Goal: Task Accomplishment & Management: Use online tool/utility

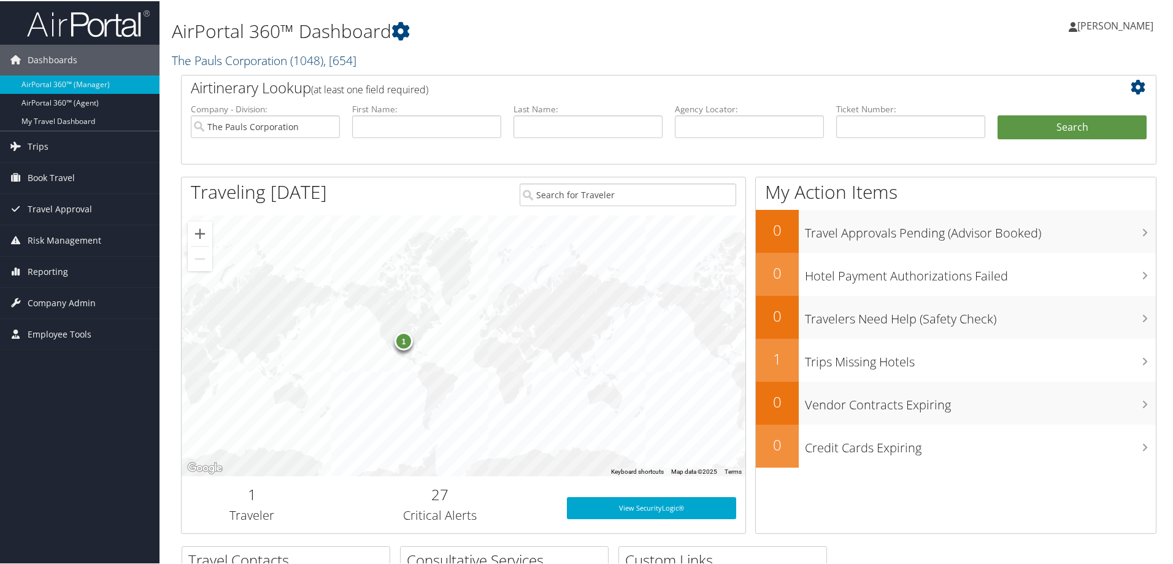
click at [297, 58] on span "( 1048 )" at bounding box center [306, 59] width 33 height 17
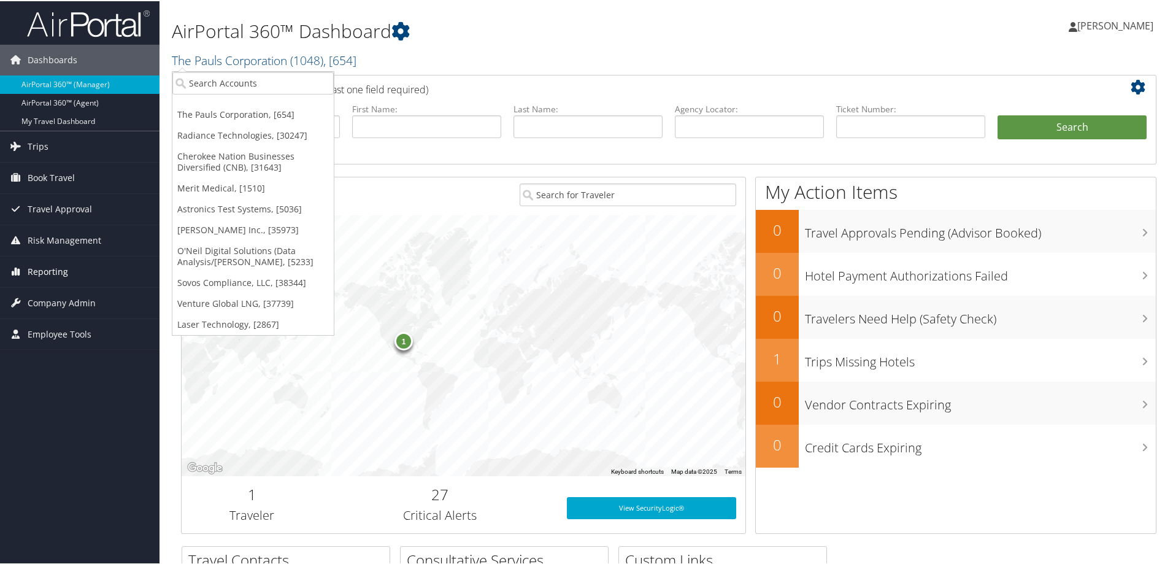
click at [53, 266] on span "Reporting" at bounding box center [48, 270] width 40 height 31
click at [56, 291] on link "Unused Tickets" at bounding box center [79, 295] width 159 height 18
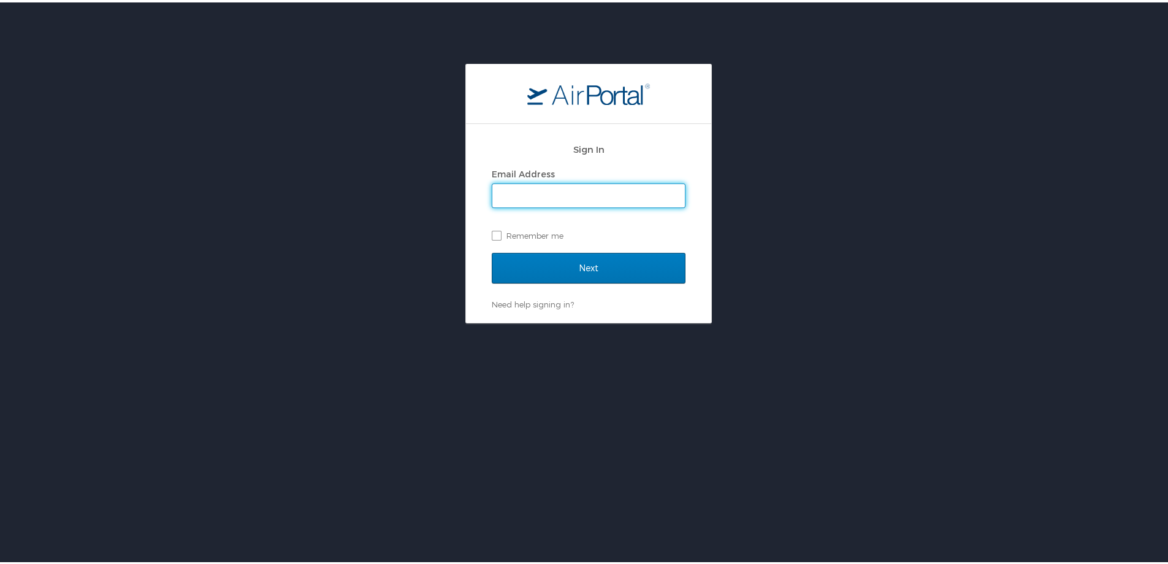
type input "marissa.ellis@cbtravel.com"
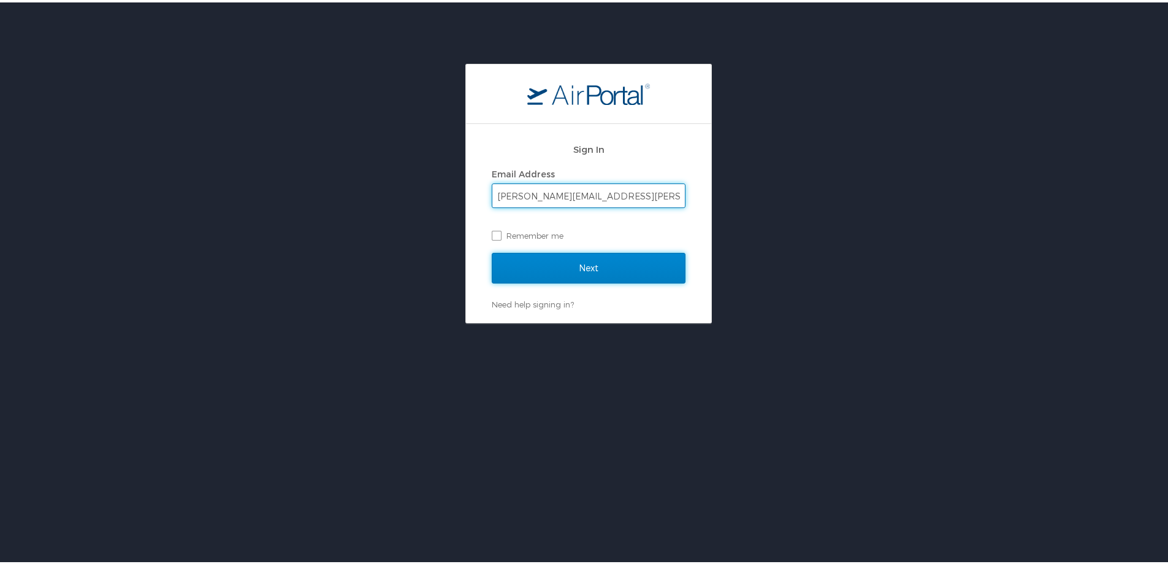
click at [549, 271] on input "Next" at bounding box center [589, 265] width 194 height 31
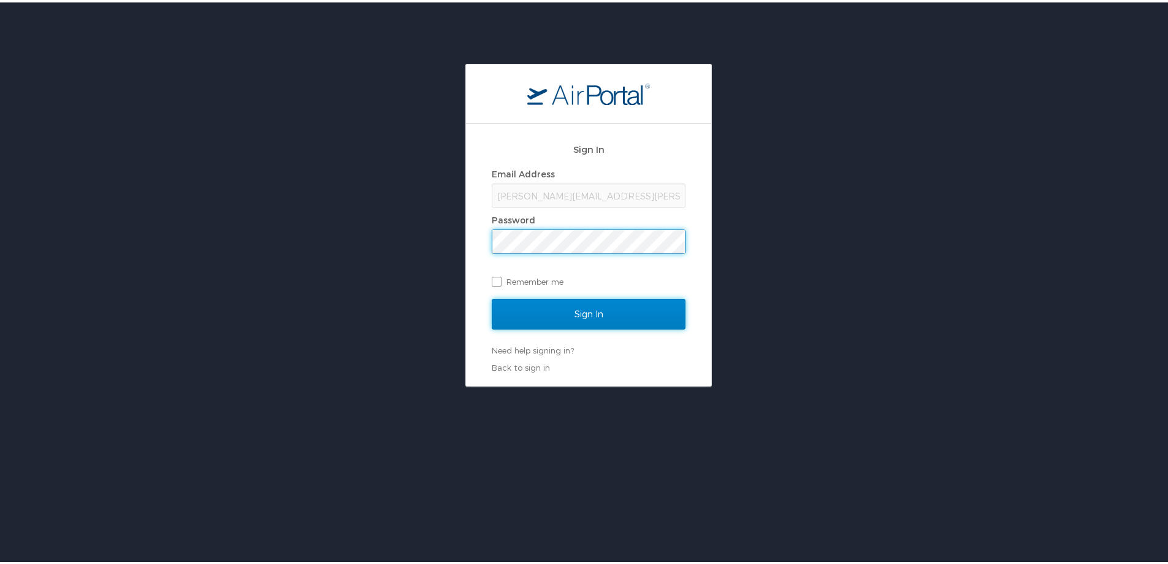
click at [525, 302] on input "Sign In" at bounding box center [589, 311] width 194 height 31
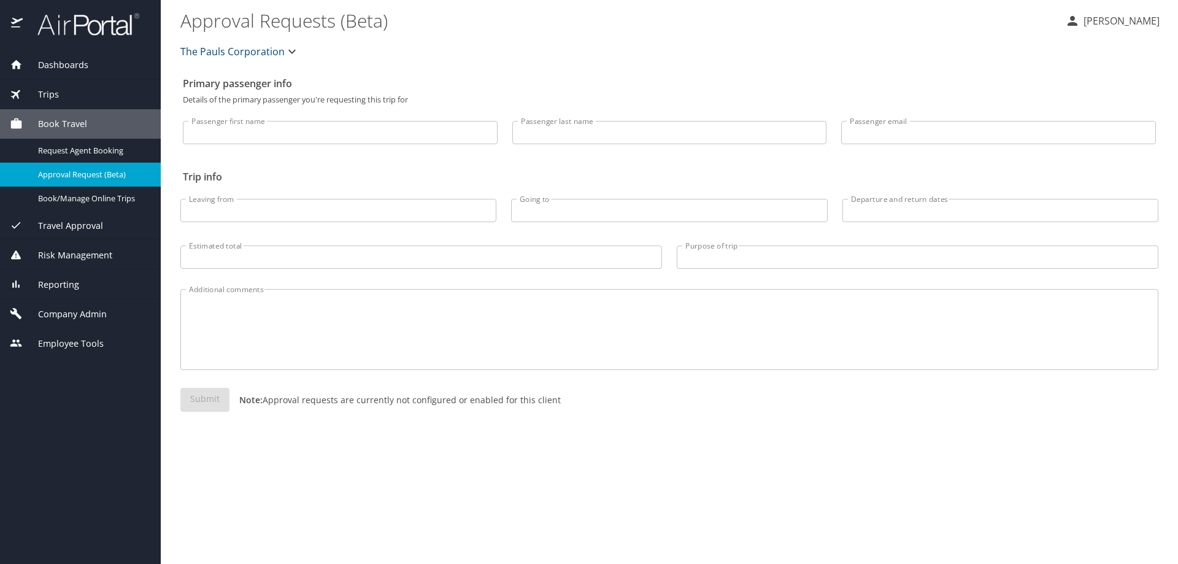
click at [56, 283] on span "Reporting" at bounding box center [51, 284] width 56 height 13
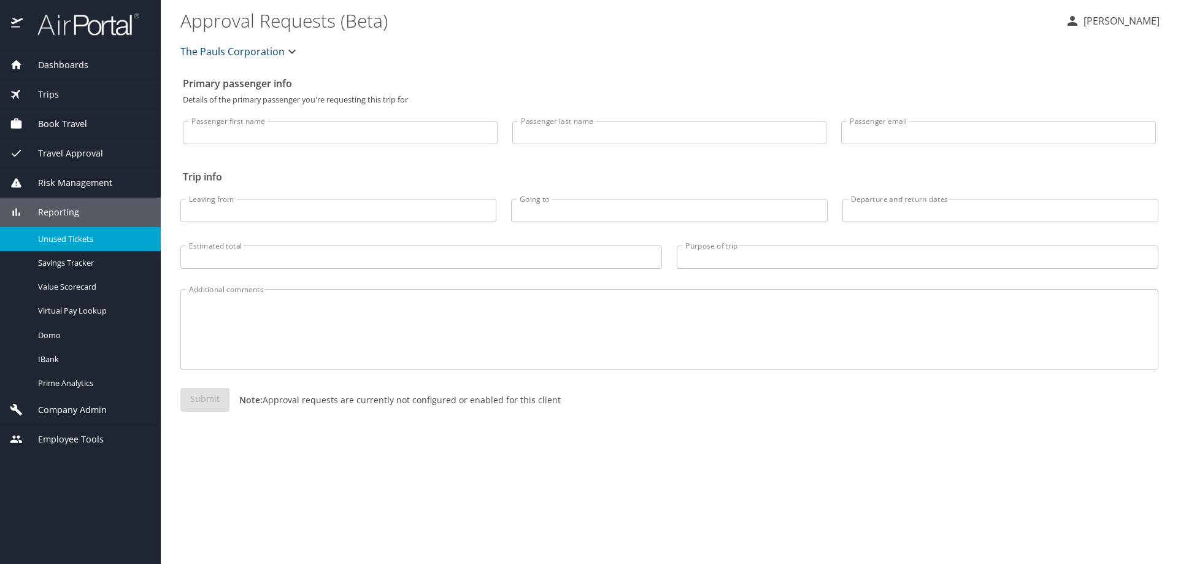
click at [67, 237] on span "Unused Tickets" at bounding box center [92, 239] width 108 height 12
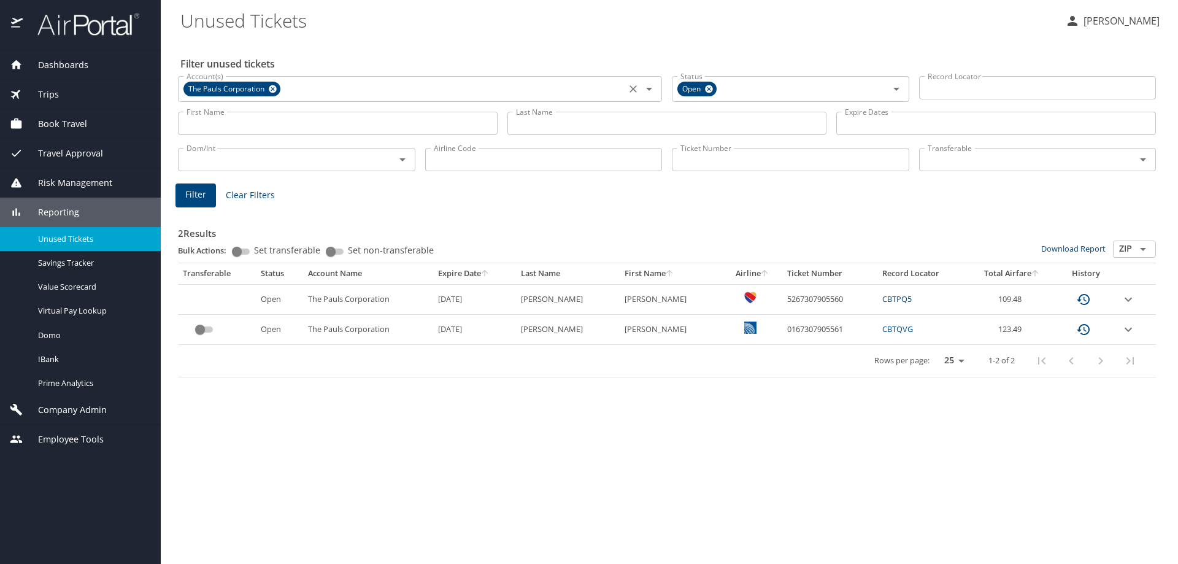
click at [274, 88] on icon at bounding box center [272, 88] width 9 height 13
click at [280, 88] on input "Account(s)" at bounding box center [402, 88] width 440 height 16
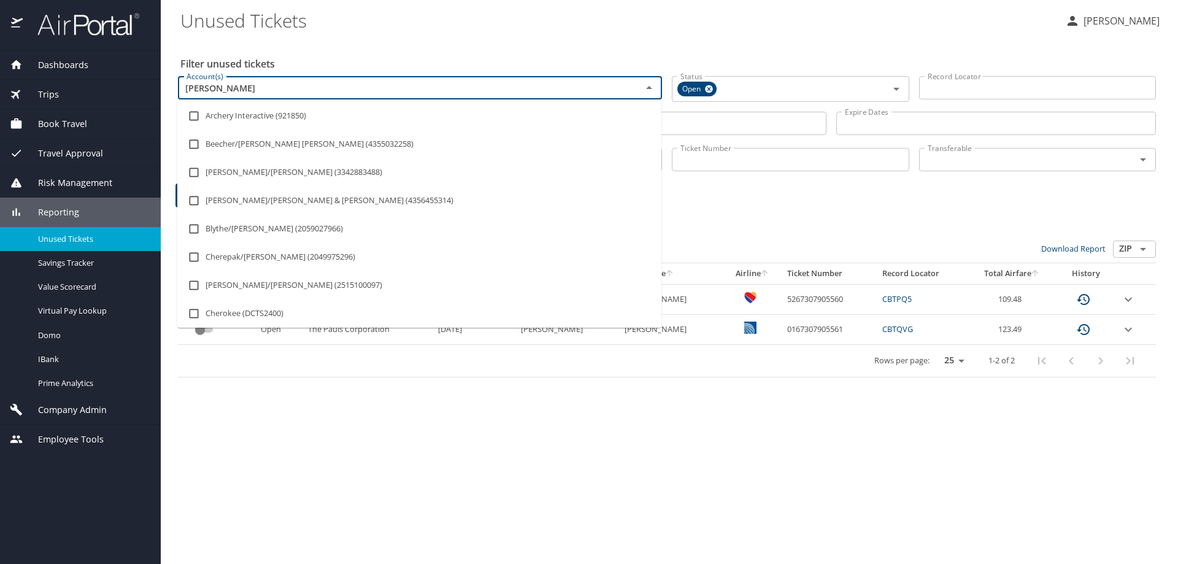
type input "chero"
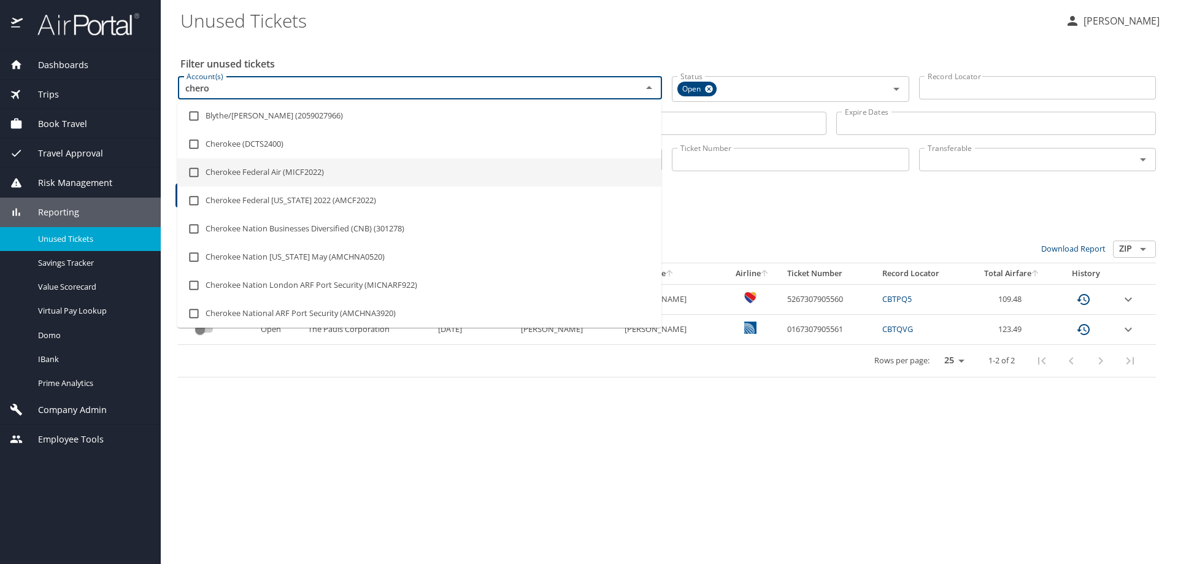
click at [293, 163] on li "Cherokee Federal Air (MICF2022)" at bounding box center [419, 172] width 484 height 28
checkbox input "true"
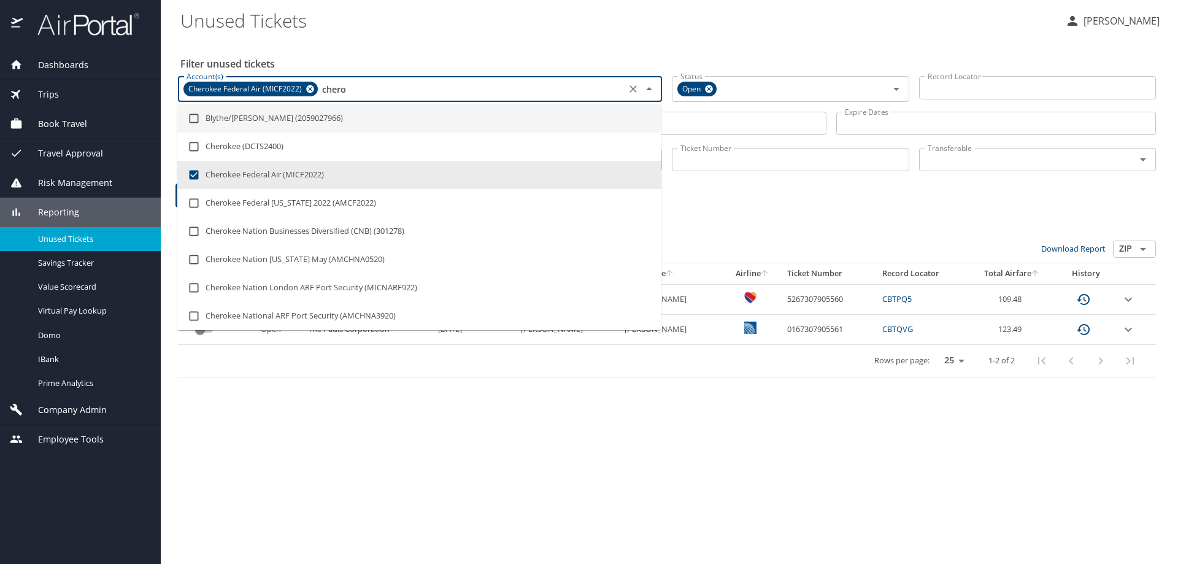
type input "chero"
drag, startPoint x: 712, startPoint y: 125, endPoint x: 705, endPoint y: 130, distance: 8.8
click at [712, 125] on input "Last Name" at bounding box center [667, 123] width 320 height 23
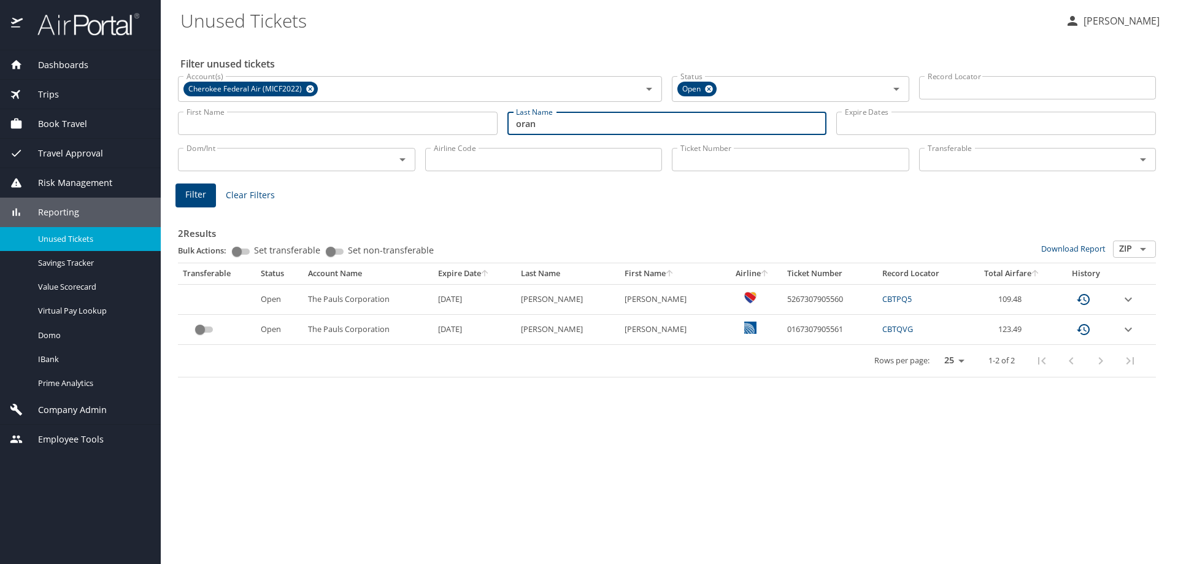
type input "oran"
click at [186, 192] on span "Filter" at bounding box center [195, 194] width 21 height 15
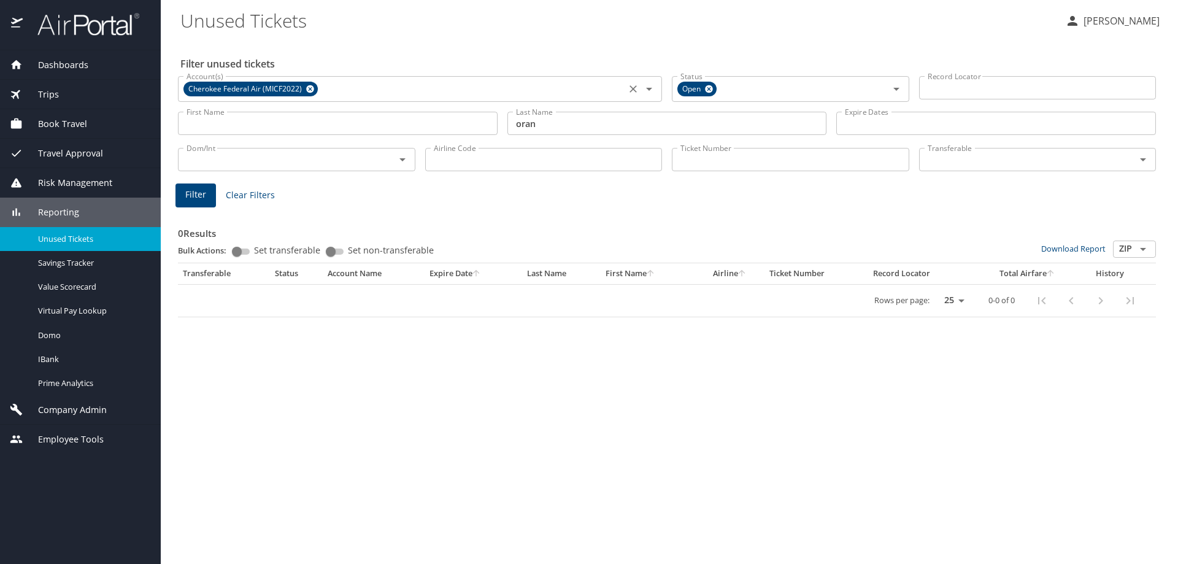
click at [308, 88] on icon at bounding box center [309, 88] width 9 height 13
click at [186, 198] on span "Filter" at bounding box center [195, 194] width 21 height 15
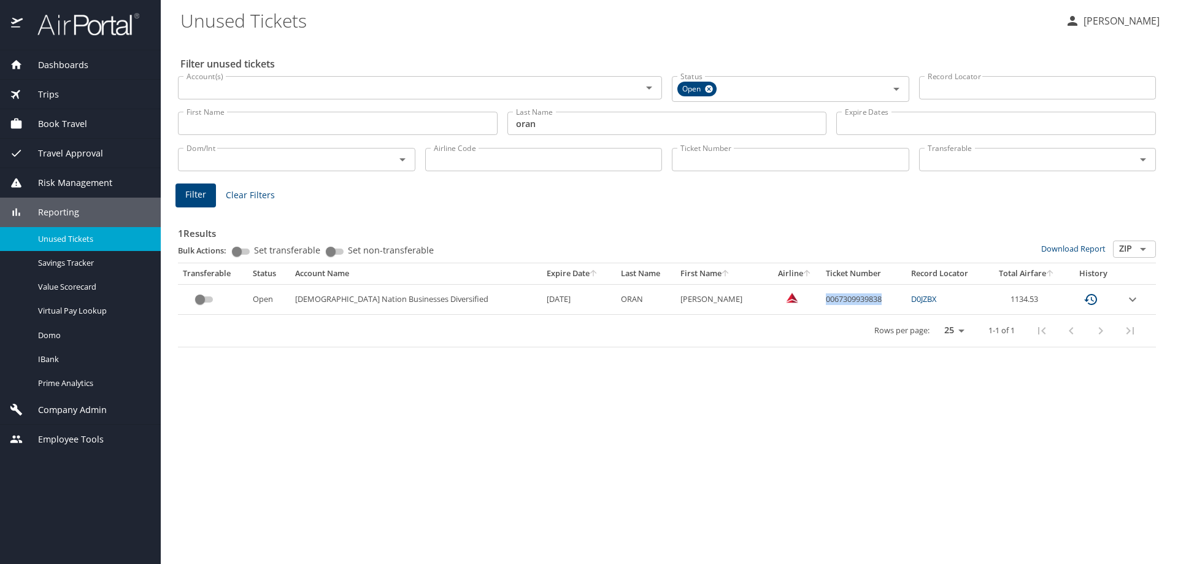
drag, startPoint x: 853, startPoint y: 301, endPoint x: 795, endPoint y: 300, distance: 57.7
click at [821, 300] on td "0067309939838" at bounding box center [863, 299] width 85 height 30
copy td "0067309939838"
click at [63, 67] on span "Dashboards" at bounding box center [56, 64] width 66 height 13
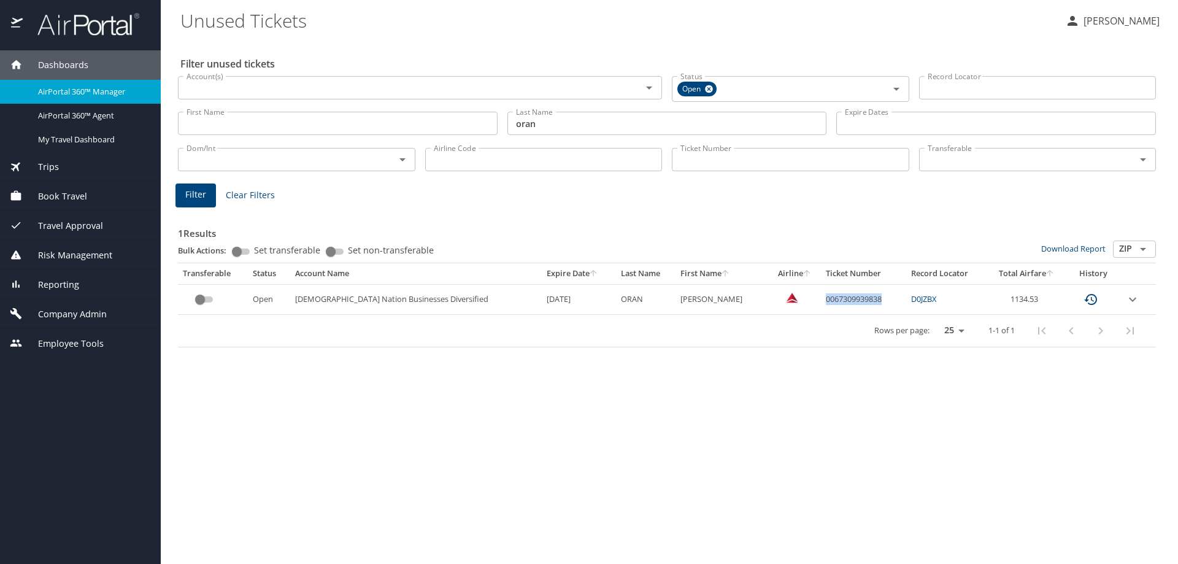
click at [75, 86] on span "AirPortal 360™ Manager" at bounding box center [92, 92] width 108 height 12
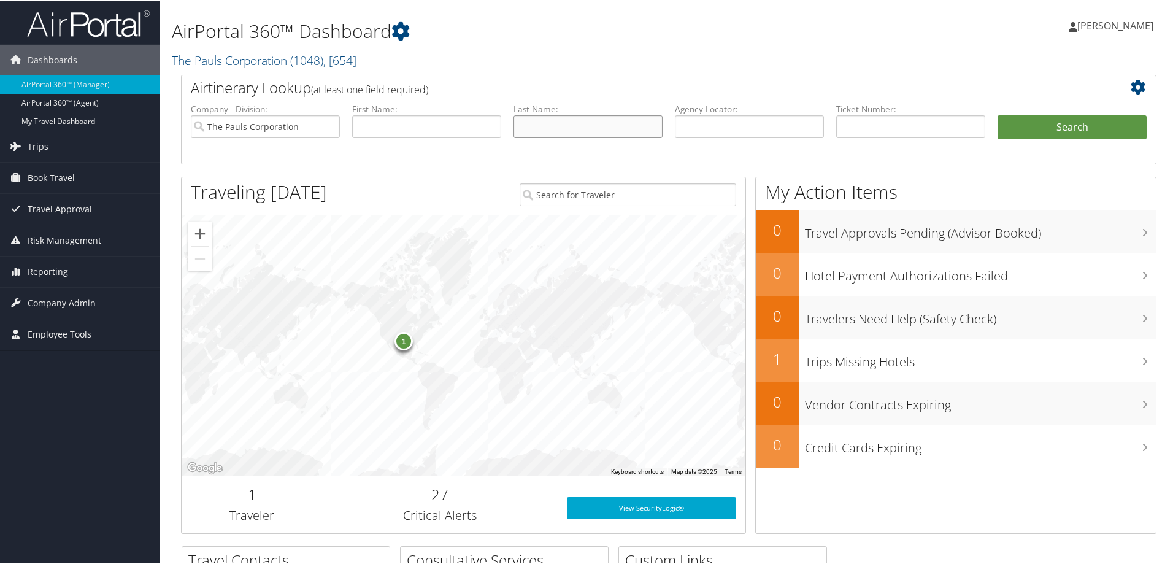
click at [617, 132] on input "text" at bounding box center [587, 125] width 149 height 23
type input "sibio"
click at [997, 114] on button "Search" at bounding box center [1071, 126] width 149 height 25
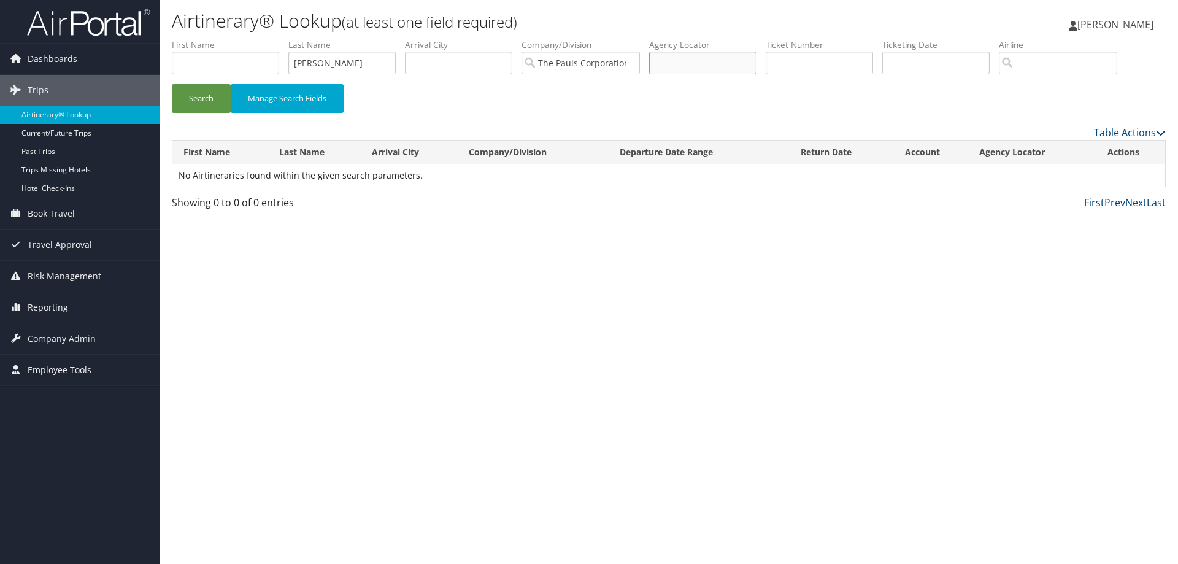
click at [717, 61] on input "text" at bounding box center [702, 63] width 107 height 23
paste input "D7CFZ7"
type input "D7CFZ7"
drag, startPoint x: 308, startPoint y: 64, endPoint x: 263, endPoint y: 68, distance: 45.0
click at [266, 39] on ul "First Name Last Name sibio Departure City Arrival City Company/Division The Pau…" at bounding box center [669, 39] width 994 height 0
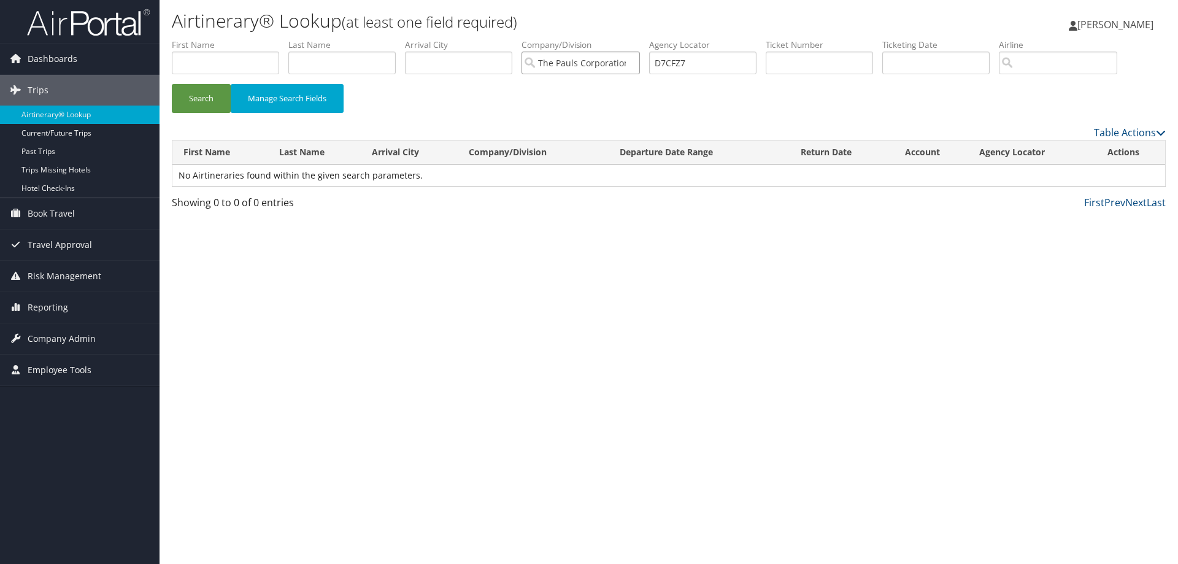
click at [635, 63] on input "The Pauls Corporation" at bounding box center [580, 63] width 118 height 23
click at [233, 101] on button "Manage Search Fields" at bounding box center [287, 98] width 113 height 29
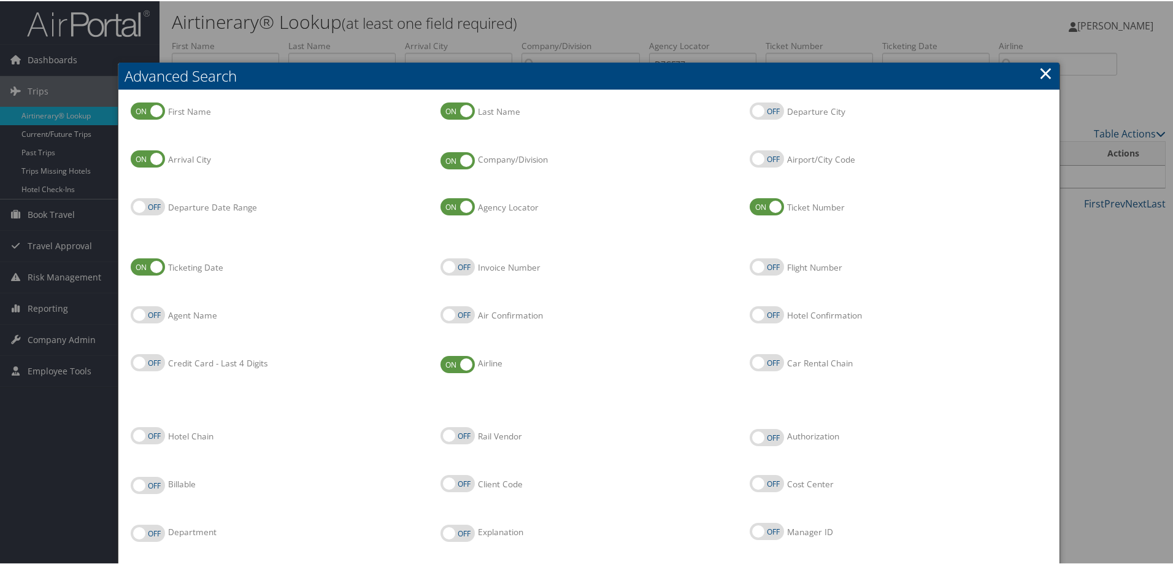
click at [1045, 71] on link "×" at bounding box center [1045, 71] width 14 height 25
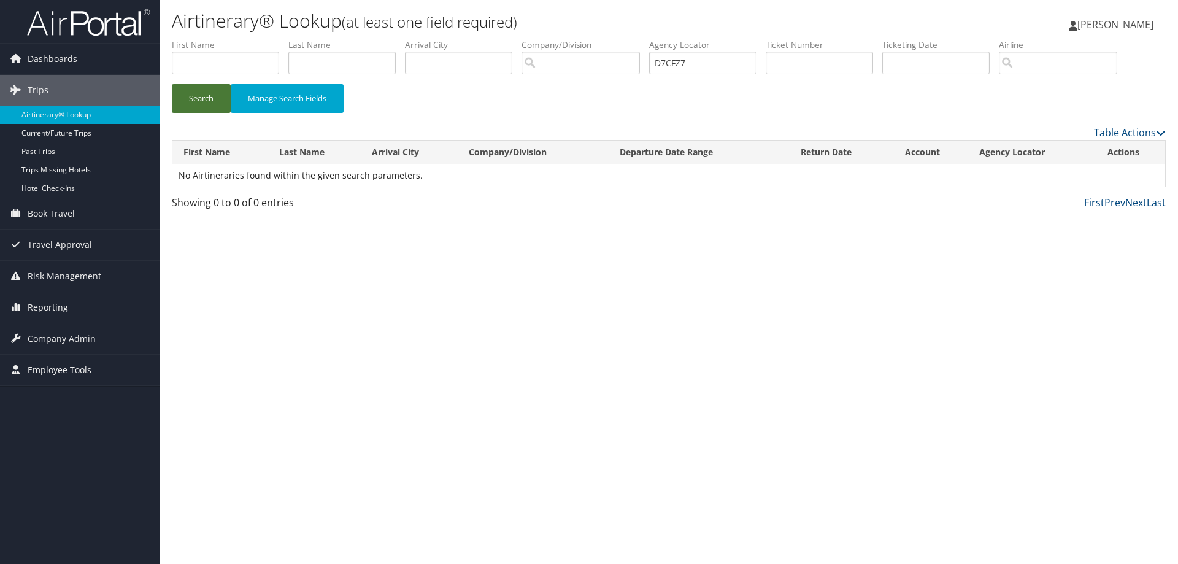
click at [204, 107] on button "Search" at bounding box center [201, 98] width 59 height 29
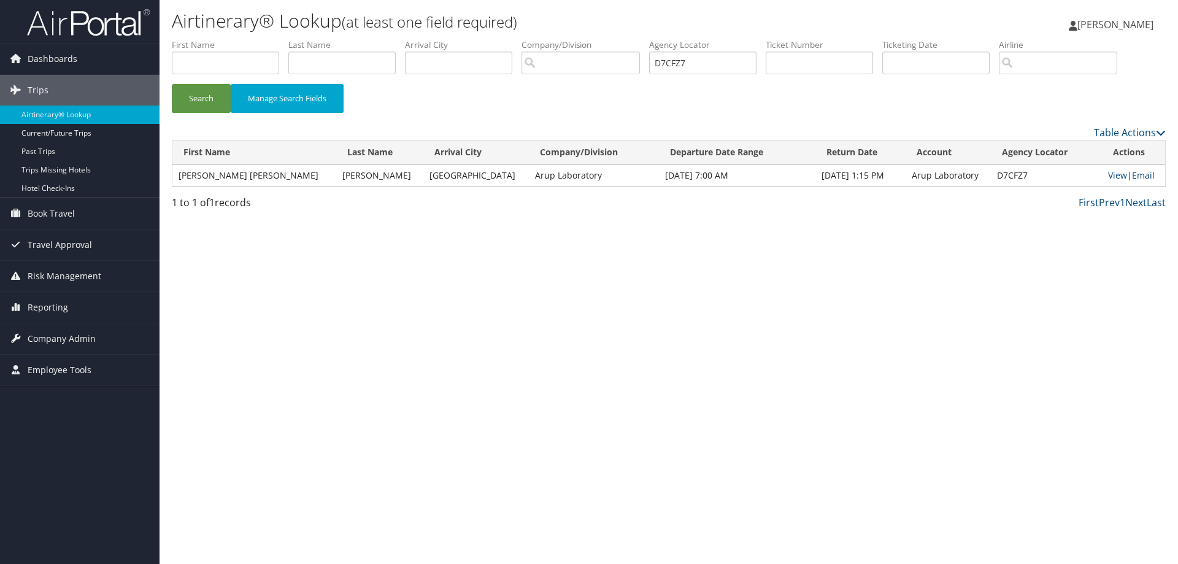
click at [1132, 177] on link "Email" at bounding box center [1143, 175] width 23 height 12
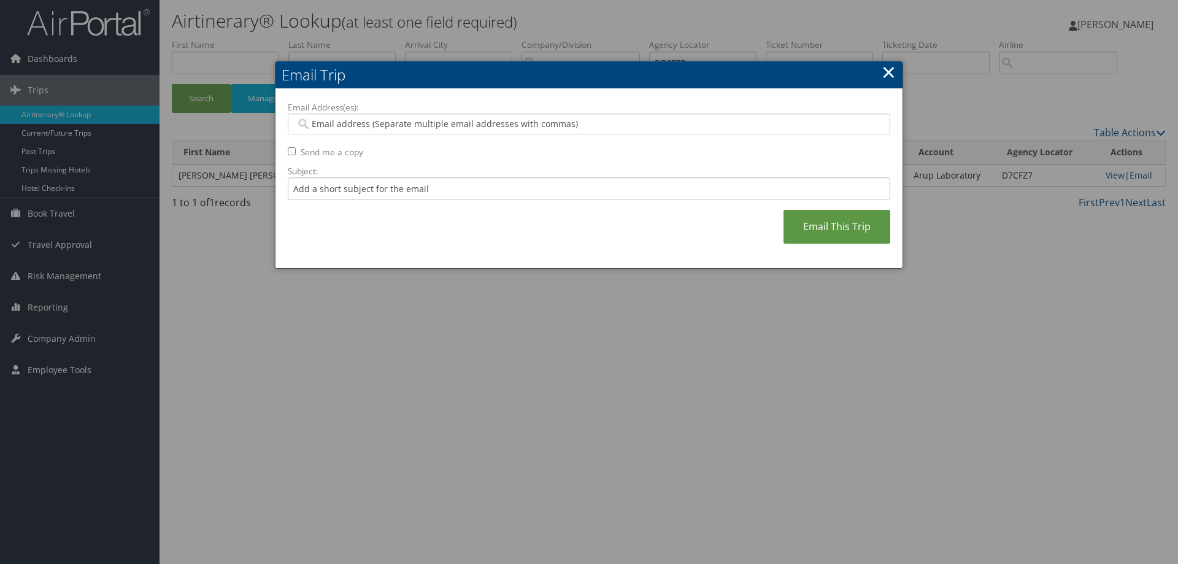
click at [889, 74] on link "×" at bounding box center [888, 71] width 14 height 25
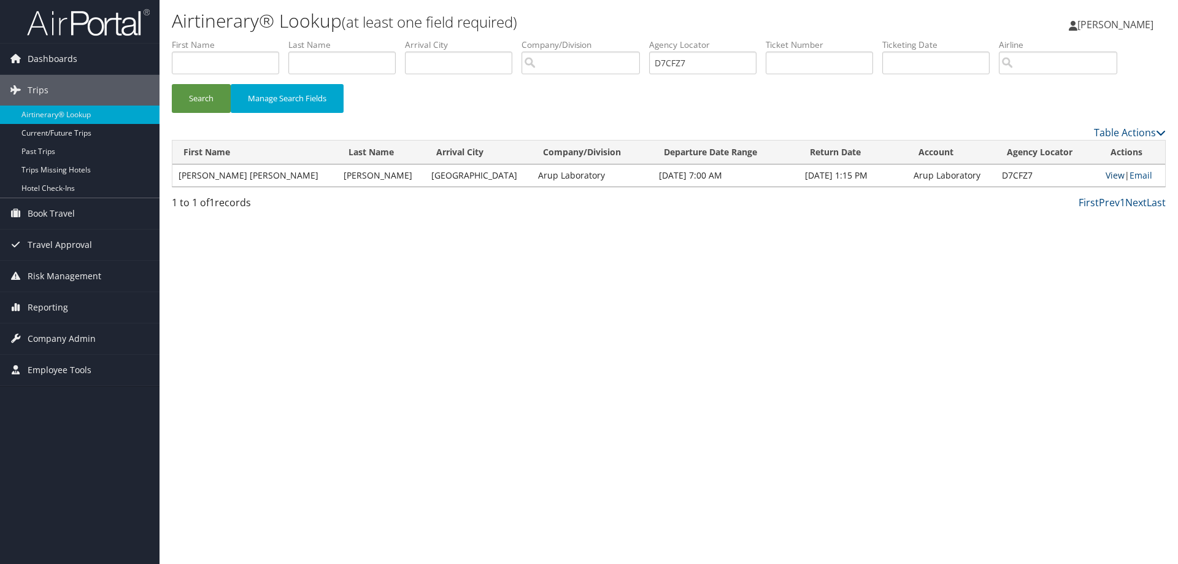
click at [1105, 173] on link "View" at bounding box center [1114, 175] width 19 height 12
drag, startPoint x: 702, startPoint y: 59, endPoint x: 580, endPoint y: 62, distance: 122.1
click at [589, 39] on ul "First Name Last Name Departure City Arrival City Company/Division Airport/City …" at bounding box center [669, 39] width 994 height 0
paste input "D6NZBC"
type input "D6NZBC"
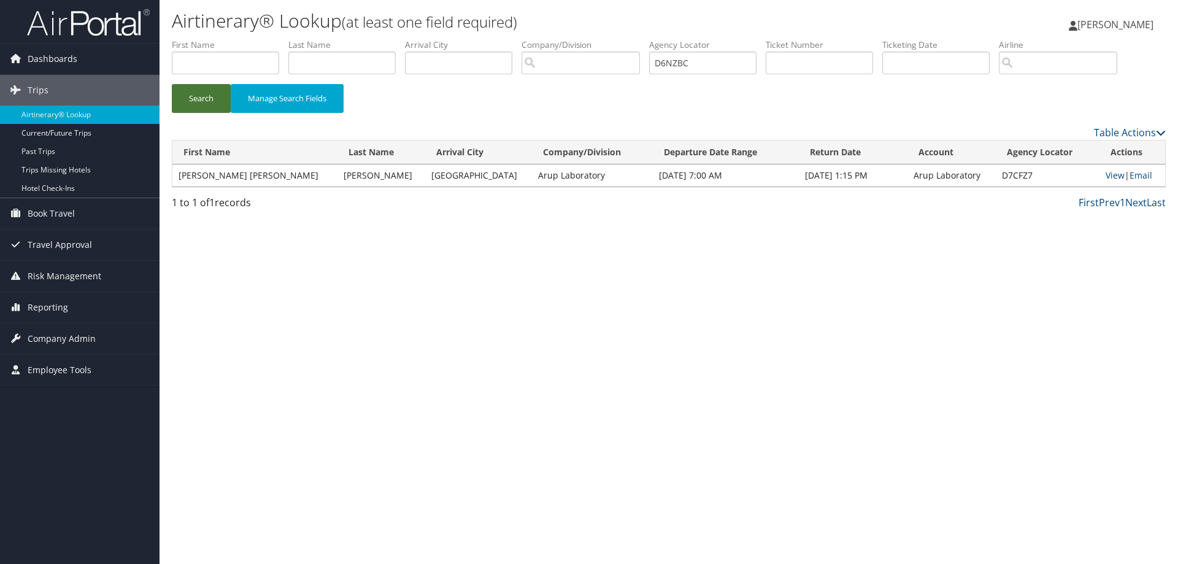
click at [220, 101] on button "Search" at bounding box center [201, 98] width 59 height 29
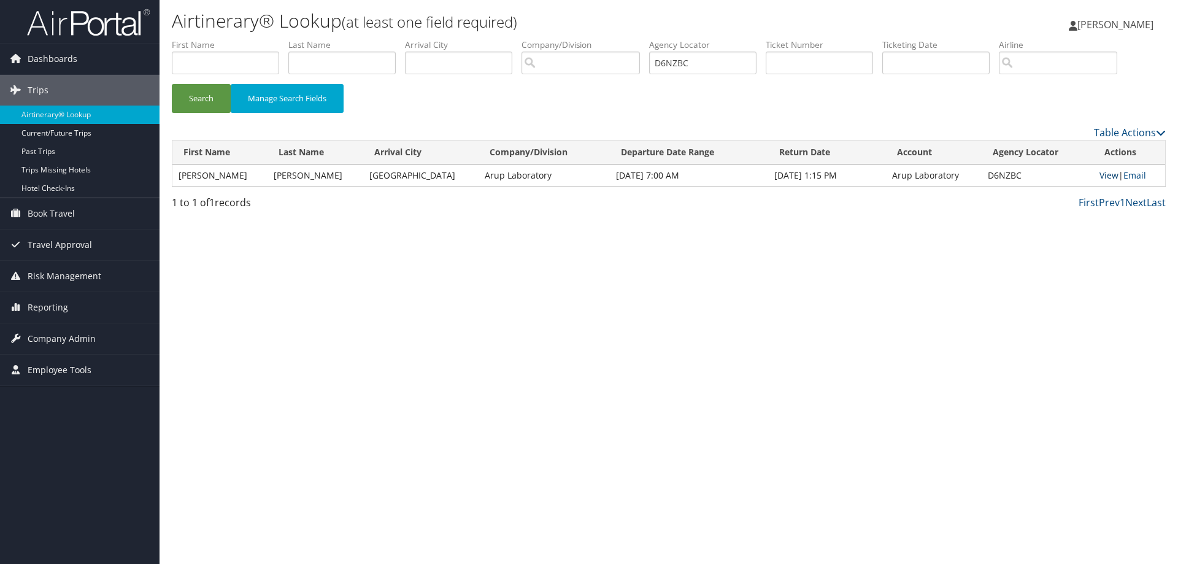
click at [1100, 174] on link "View" at bounding box center [1108, 175] width 19 height 12
drag, startPoint x: 710, startPoint y: 55, endPoint x: 625, endPoint y: 61, distance: 84.9
click at [625, 39] on ul "First Name Last Name Departure City Arrival City Company/Division Airport/City …" at bounding box center [669, 39] width 994 height 0
paste input "D6P1PM"
type input "D6P1PM"
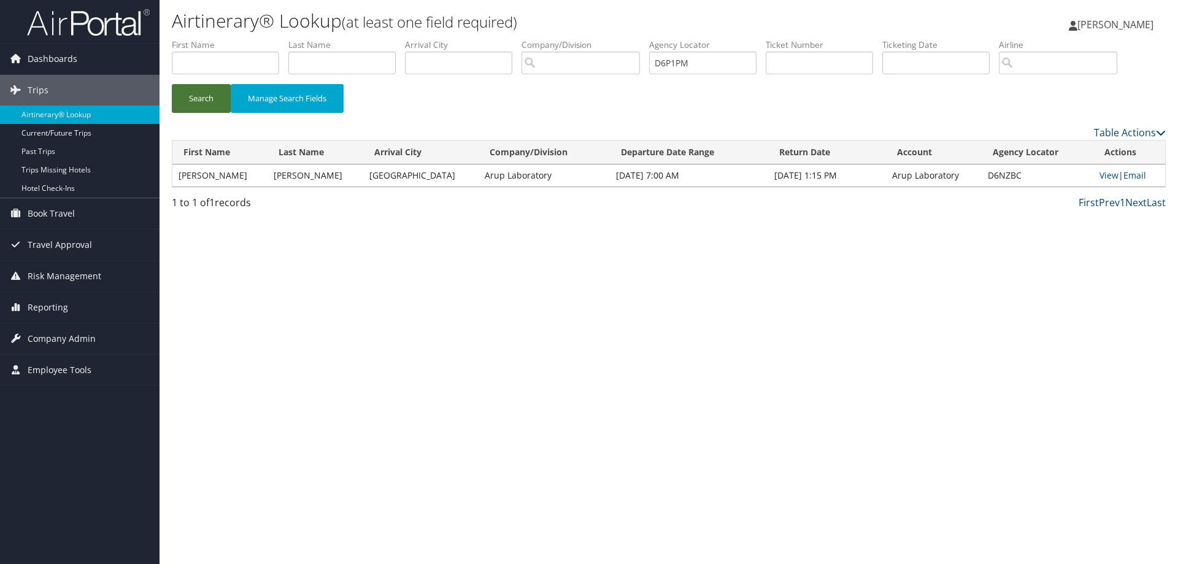
click at [204, 98] on button "Search" at bounding box center [201, 98] width 59 height 29
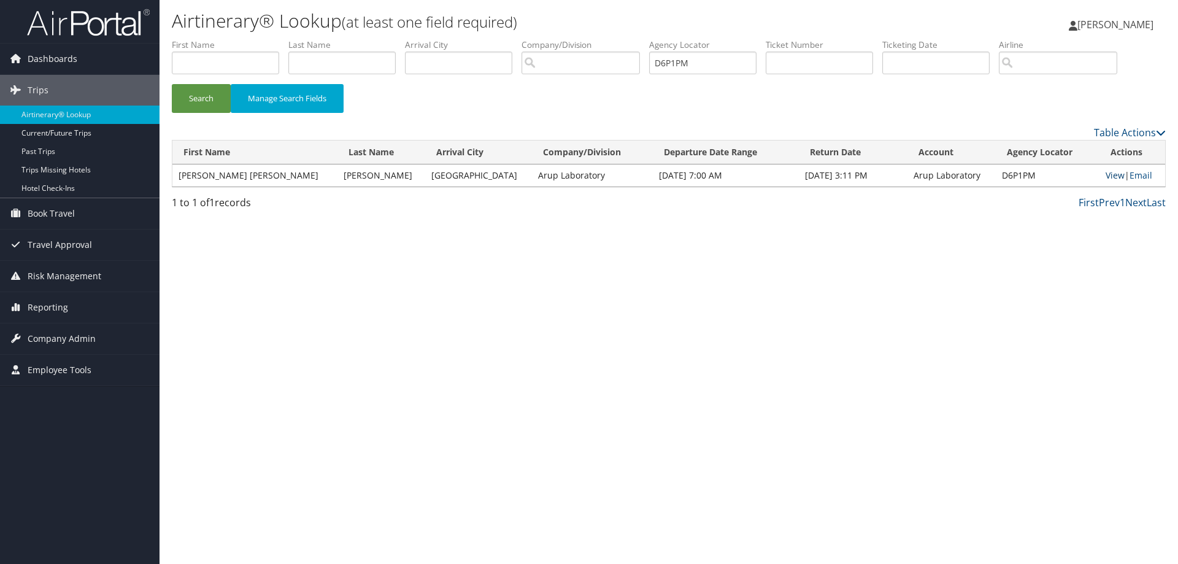
click at [1106, 174] on link "View" at bounding box center [1114, 175] width 19 height 12
drag, startPoint x: 702, startPoint y: 67, endPoint x: 604, endPoint y: 72, distance: 98.9
click at [604, 39] on ul "First Name Last Name Departure City Arrival City Company/Division Airport/City …" at bounding box center [669, 39] width 994 height 0
paste input "D6P2GK"
type input "D6P2GK"
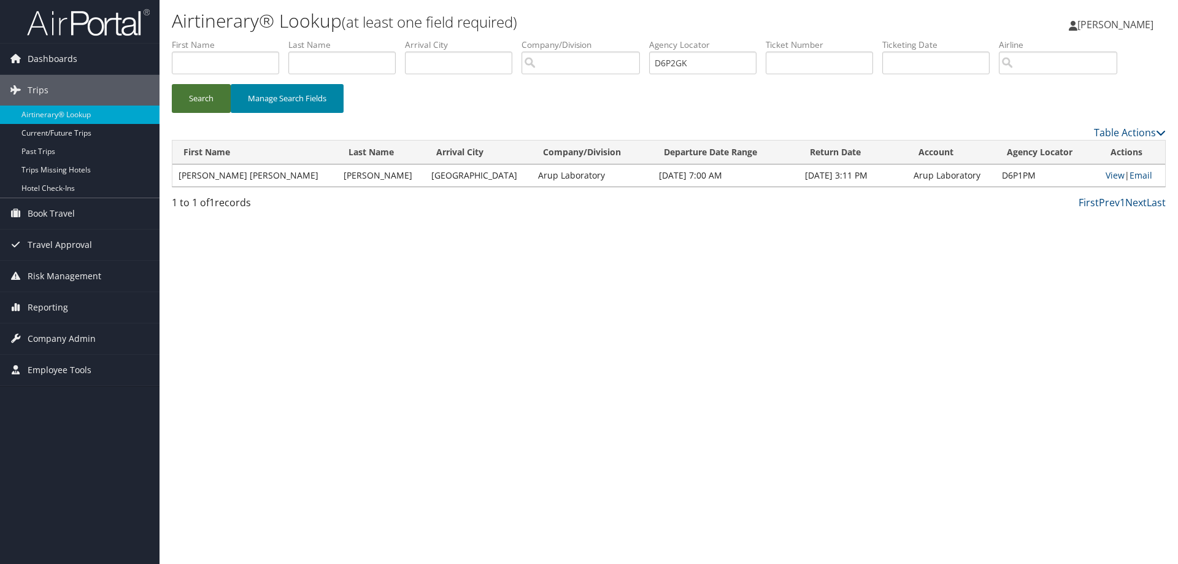
click at [203, 99] on button "Search" at bounding box center [201, 98] width 59 height 29
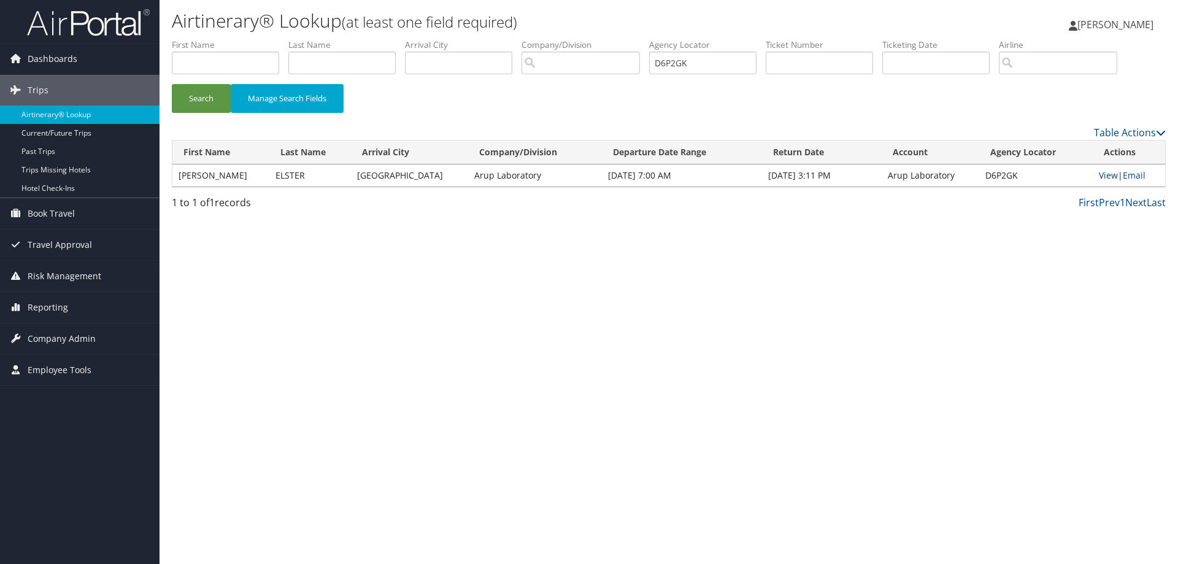
click at [1100, 177] on link "View" at bounding box center [1108, 175] width 19 height 12
drag, startPoint x: 661, startPoint y: 65, endPoint x: 624, endPoint y: 72, distance: 36.9
click at [635, 39] on ul "First Name Last Name Departure City Arrival City Company/Division Airport/City …" at bounding box center [669, 39] width 994 height 0
paste input "D6PLKQ"
type input "D6PLKQ"
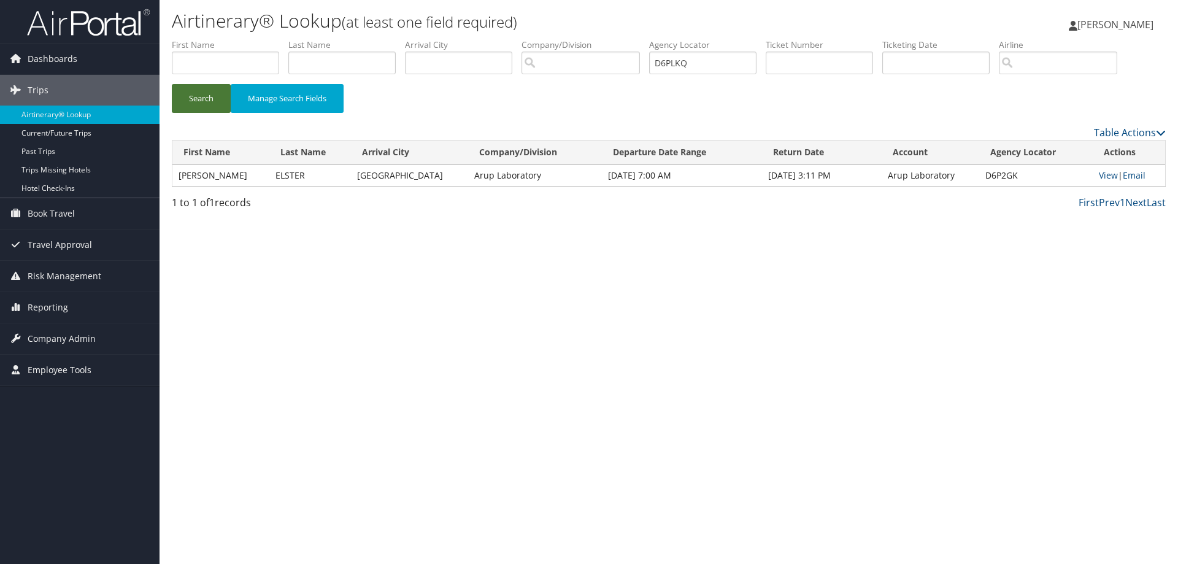
drag, startPoint x: 198, startPoint y: 102, endPoint x: 205, endPoint y: 106, distance: 7.7
click at [199, 102] on button "Search" at bounding box center [201, 98] width 59 height 29
click at [1100, 174] on link "View" at bounding box center [1108, 175] width 19 height 12
drag, startPoint x: 702, startPoint y: 67, endPoint x: 604, endPoint y: 77, distance: 98.7
click at [618, 39] on ul "First Name Last Name Departure City Arrival City Company/Division Airport/City …" at bounding box center [669, 39] width 994 height 0
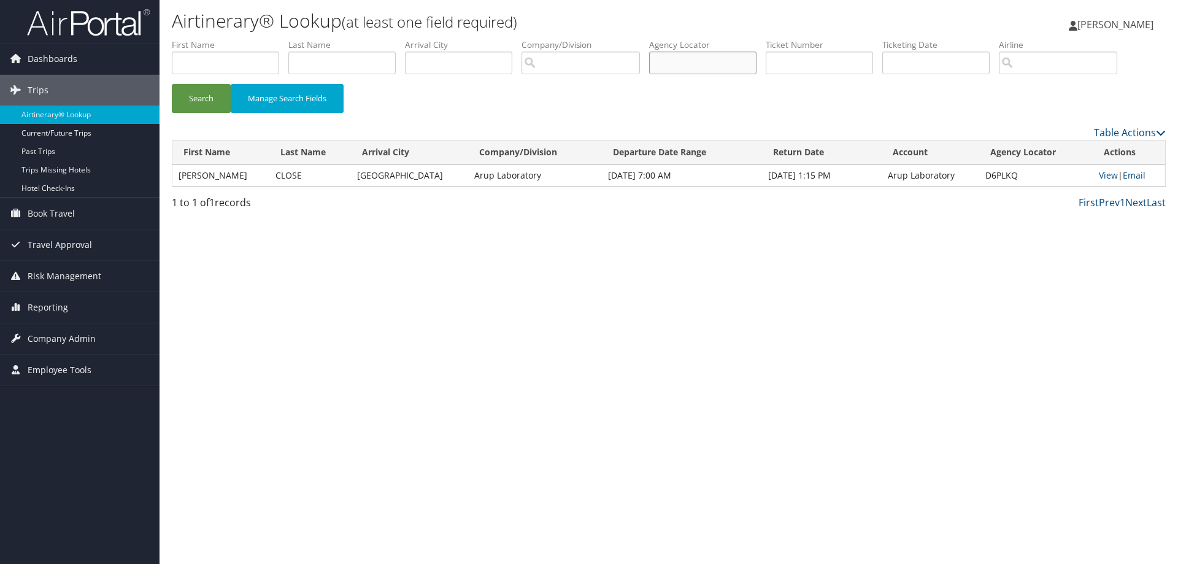
paste input "D709HC"
type input "D709HC"
drag, startPoint x: 210, startPoint y: 102, endPoint x: 239, endPoint y: 108, distance: 30.1
click at [210, 101] on button "Search" at bounding box center [201, 98] width 59 height 29
click at [1100, 175] on link "View" at bounding box center [1108, 175] width 19 height 12
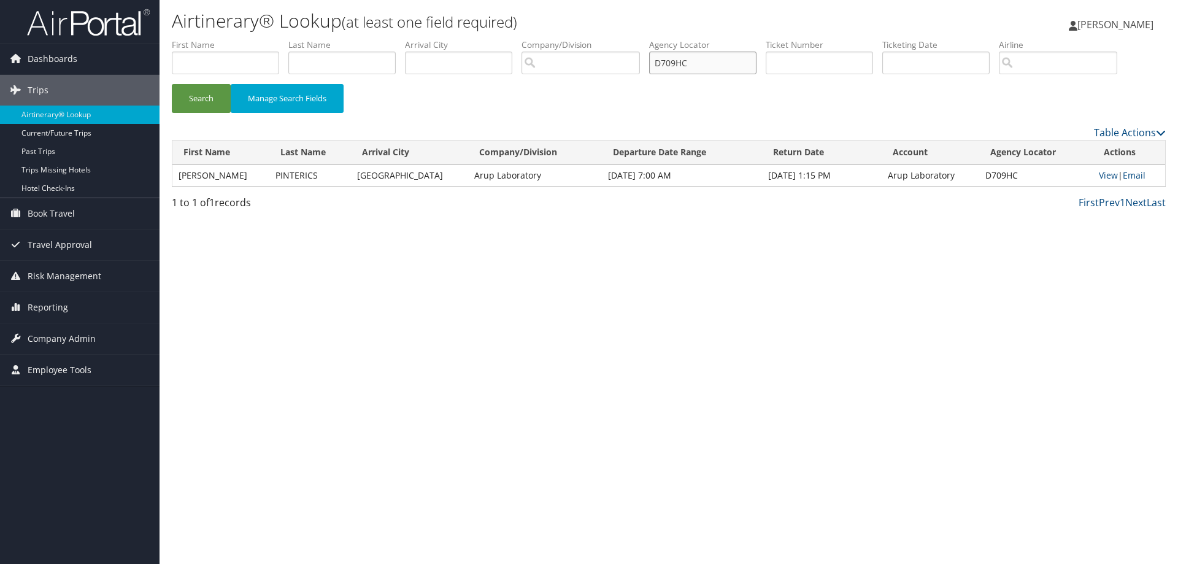
drag, startPoint x: 704, startPoint y: 64, endPoint x: 632, endPoint y: 67, distance: 71.8
click at [635, 39] on ul "First Name Last Name Departure City Arrival City Company/Division Airport/City …" at bounding box center [669, 39] width 994 height 0
paste input "D6ZX6Q"
type input "D6ZX6Q"
click at [228, 100] on button "Search" at bounding box center [201, 98] width 59 height 29
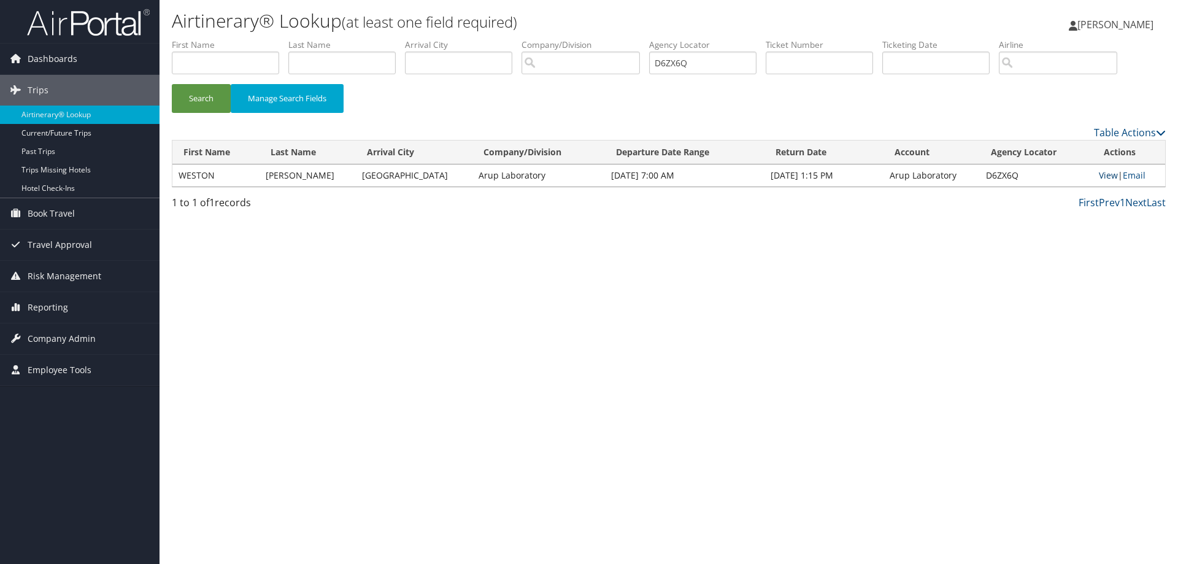
click at [1102, 177] on link "View" at bounding box center [1108, 175] width 19 height 12
drag, startPoint x: 675, startPoint y: 63, endPoint x: 593, endPoint y: 74, distance: 82.9
click at [626, 39] on ul "First Name Last Name Departure City Arrival City Company/Division Airport/City …" at bounding box center [669, 39] width 994 height 0
paste input "D6PQSC"
type input "D6PQSC"
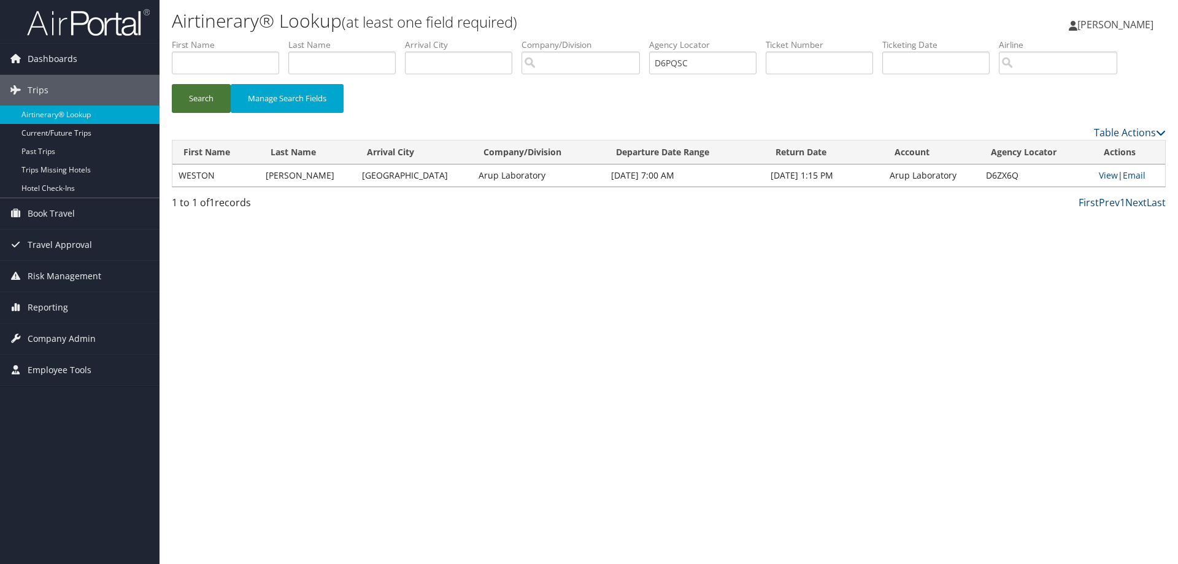
click at [208, 90] on button "Search" at bounding box center [201, 98] width 59 height 29
click at [1108, 176] on link "View" at bounding box center [1108, 175] width 19 height 12
drag, startPoint x: 692, startPoint y: 59, endPoint x: 583, endPoint y: 70, distance: 110.3
click at [586, 39] on ul "First Name Last Name Departure City Arrival City Company/Division Airport/City …" at bounding box center [669, 39] width 994 height 0
paste input "D5NDN1"
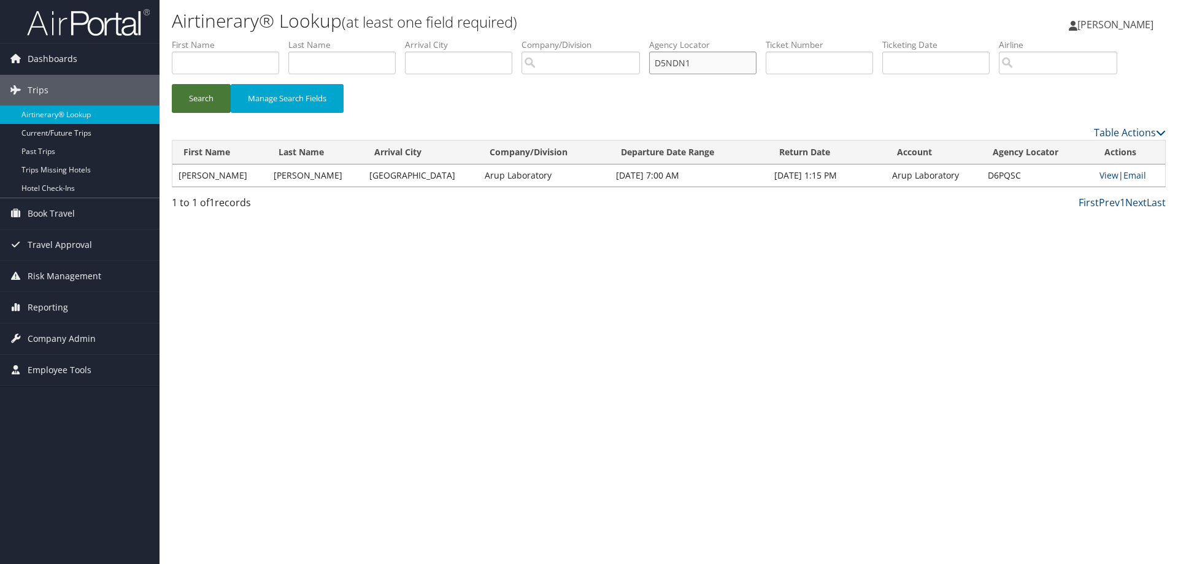
type input "D5NDN1"
click at [185, 98] on button "Search" at bounding box center [201, 98] width 59 height 29
click at [1099, 175] on link "View" at bounding box center [1108, 175] width 19 height 12
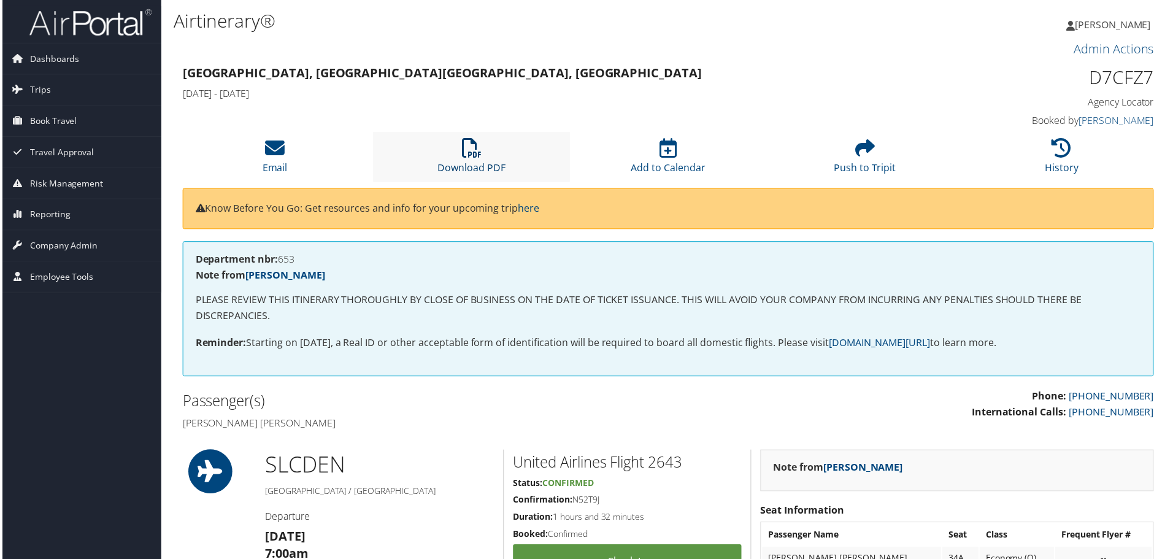
click at [454, 161] on li "Download PDF" at bounding box center [470, 157] width 197 height 50
click at [464, 150] on icon at bounding box center [471, 149] width 20 height 20
click at [473, 161] on li "Download PDF" at bounding box center [470, 157] width 197 height 50
click at [448, 162] on link "Download PDF" at bounding box center [471, 159] width 68 height 29
click at [458, 156] on li "Download PDF" at bounding box center [470, 157] width 197 height 50
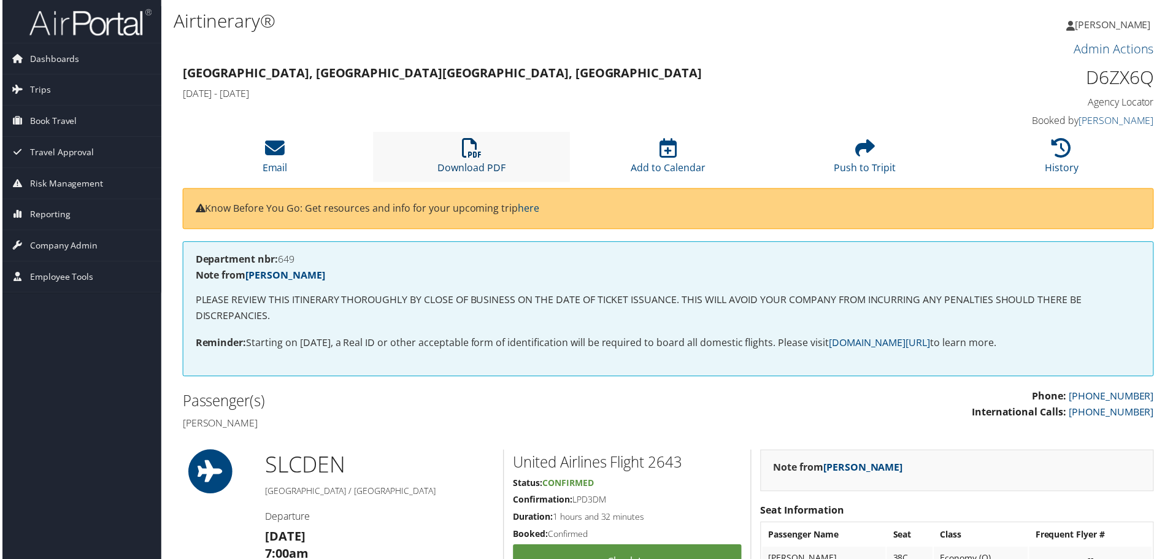
click at [476, 150] on icon at bounding box center [471, 149] width 20 height 20
click at [453, 157] on li "Download PDF" at bounding box center [470, 157] width 197 height 50
click at [478, 166] on link "Download PDF" at bounding box center [471, 159] width 68 height 29
click at [479, 165] on link "Download PDF" at bounding box center [471, 159] width 68 height 29
